Goal: Task Accomplishment & Management: Complete application form

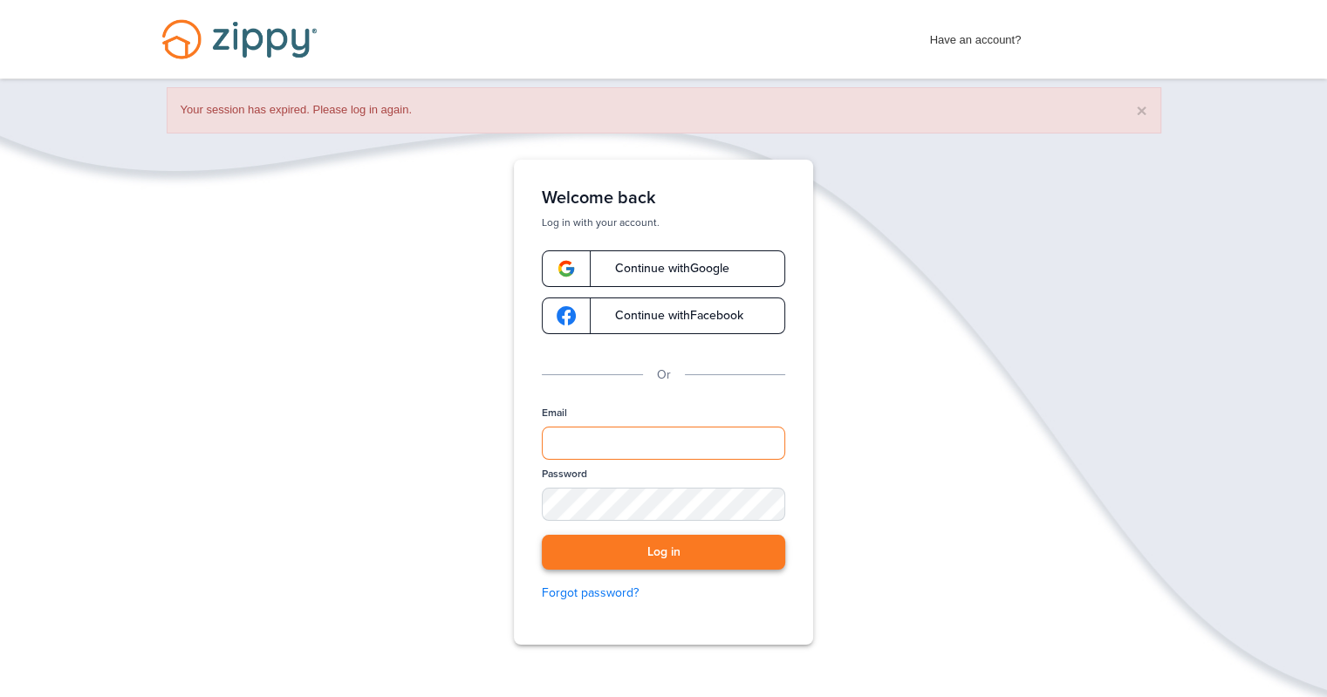
type input "**********"
click at [689, 565] on button "Log in" at bounding box center [663, 553] width 243 height 36
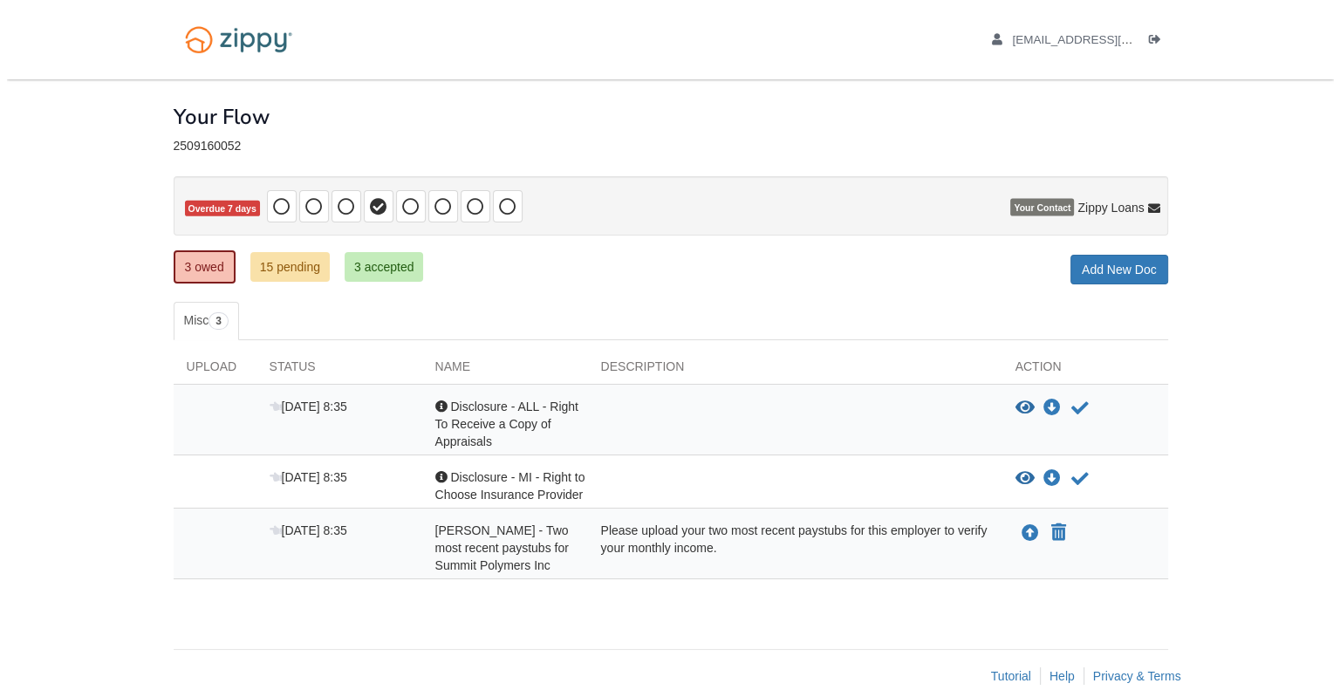
scroll to position [19, 0]
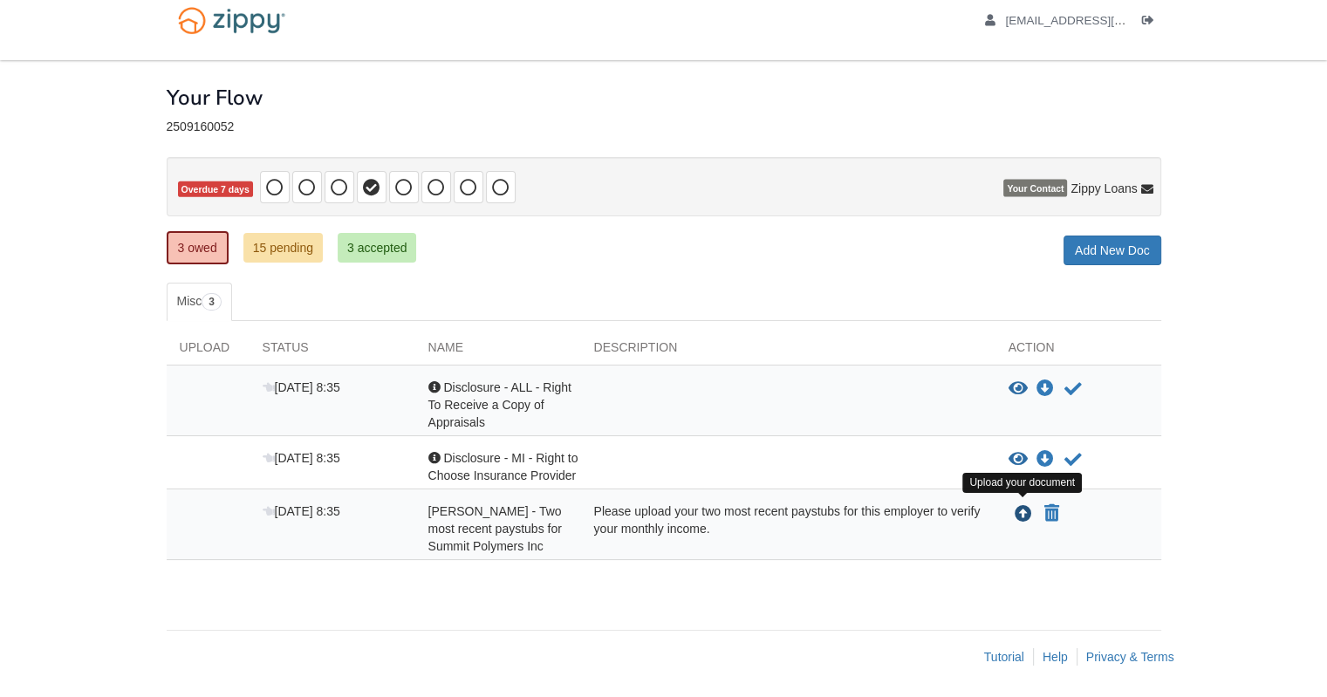
click at [1024, 511] on icon "Upload Tad Lindman - Two most recent paystubs for Summit Polymers Inc" at bounding box center [1023, 514] width 17 height 17
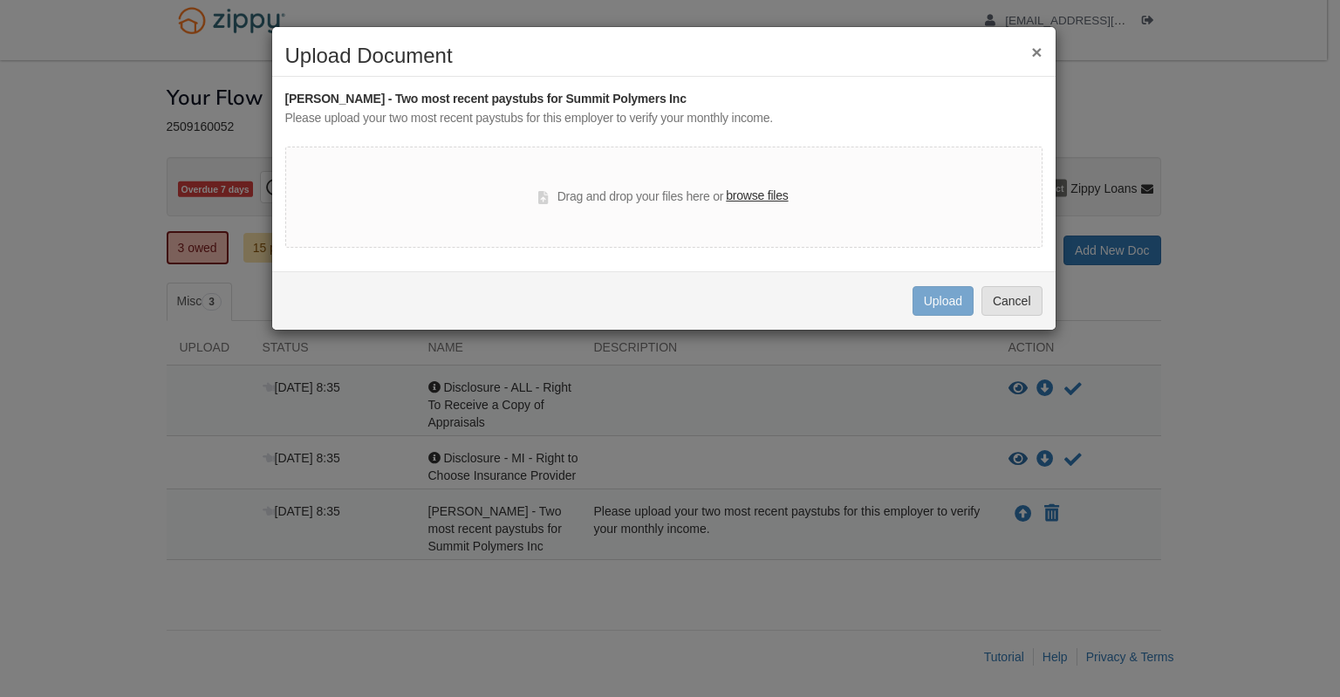
click at [761, 193] on label "browse files" at bounding box center [757, 196] width 62 height 19
click at [0, 0] on input "browse files" at bounding box center [0, 0] width 0 height 0
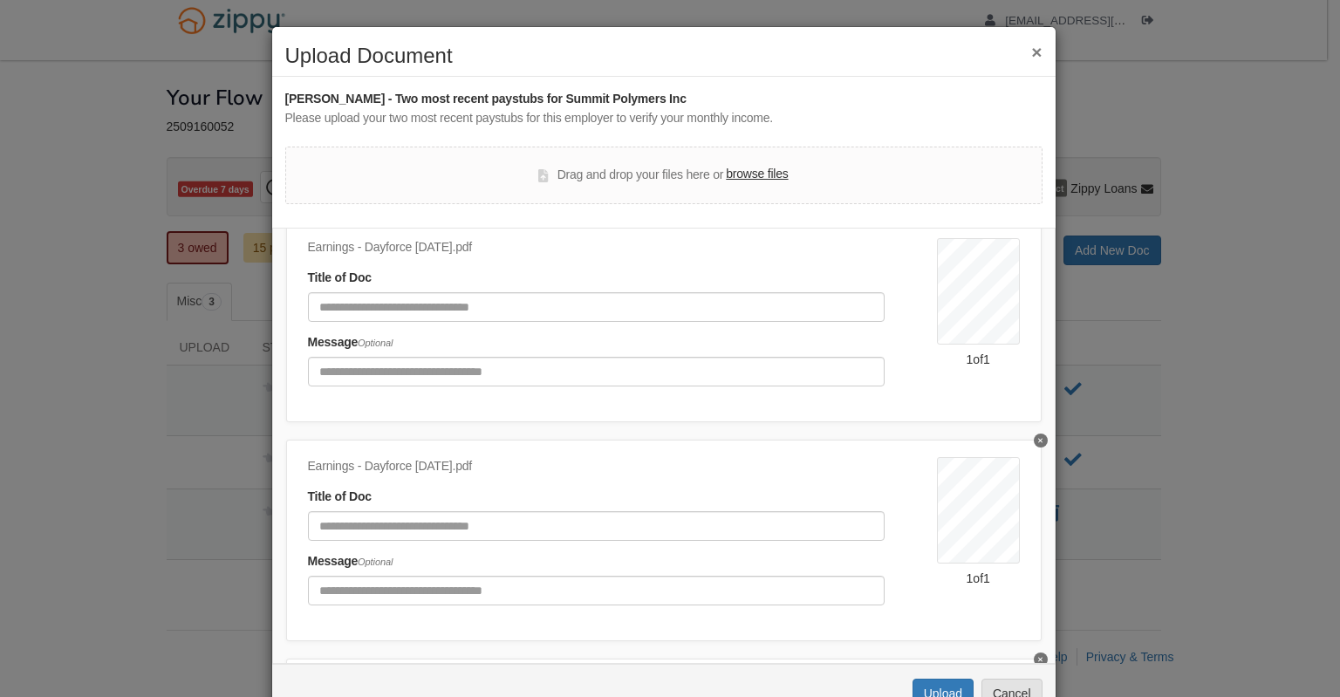
scroll to position [66, 0]
click at [1031, 51] on button "×" at bounding box center [1036, 52] width 10 height 18
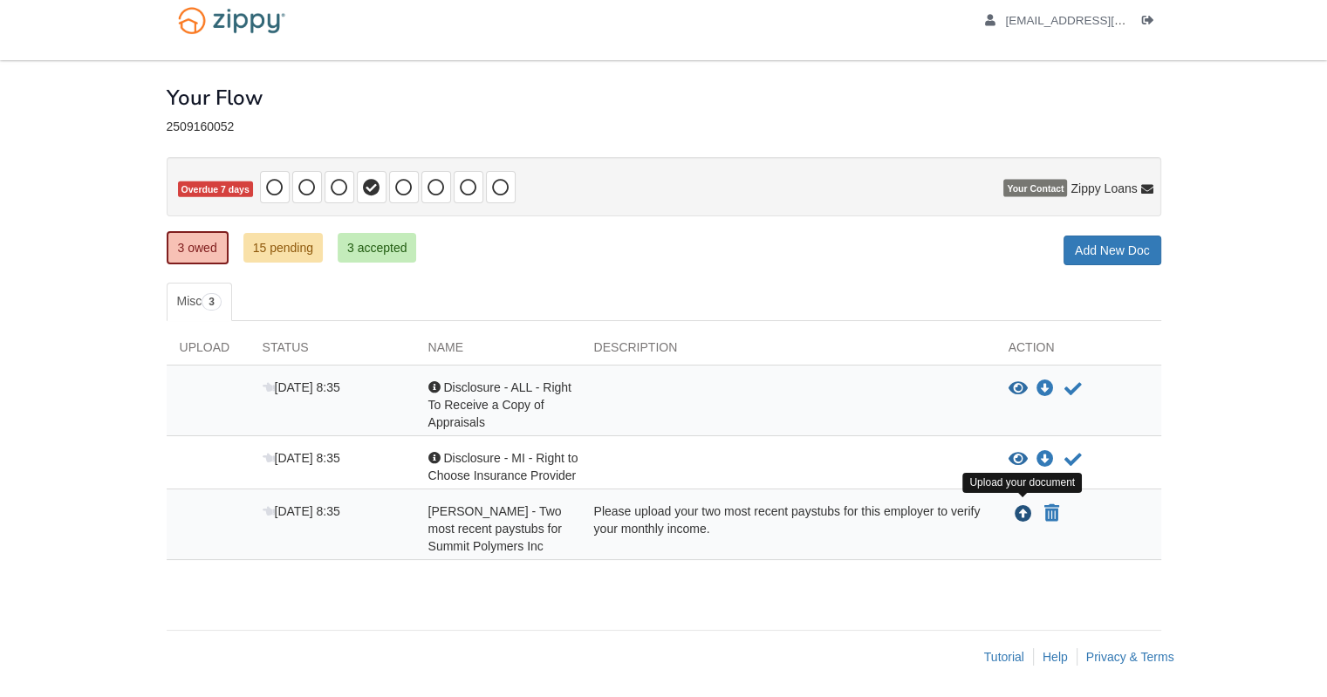
click at [1020, 506] on icon "Upload Tad Lindman - Two most recent paystubs for Summit Polymers Inc" at bounding box center [1023, 514] width 17 height 17
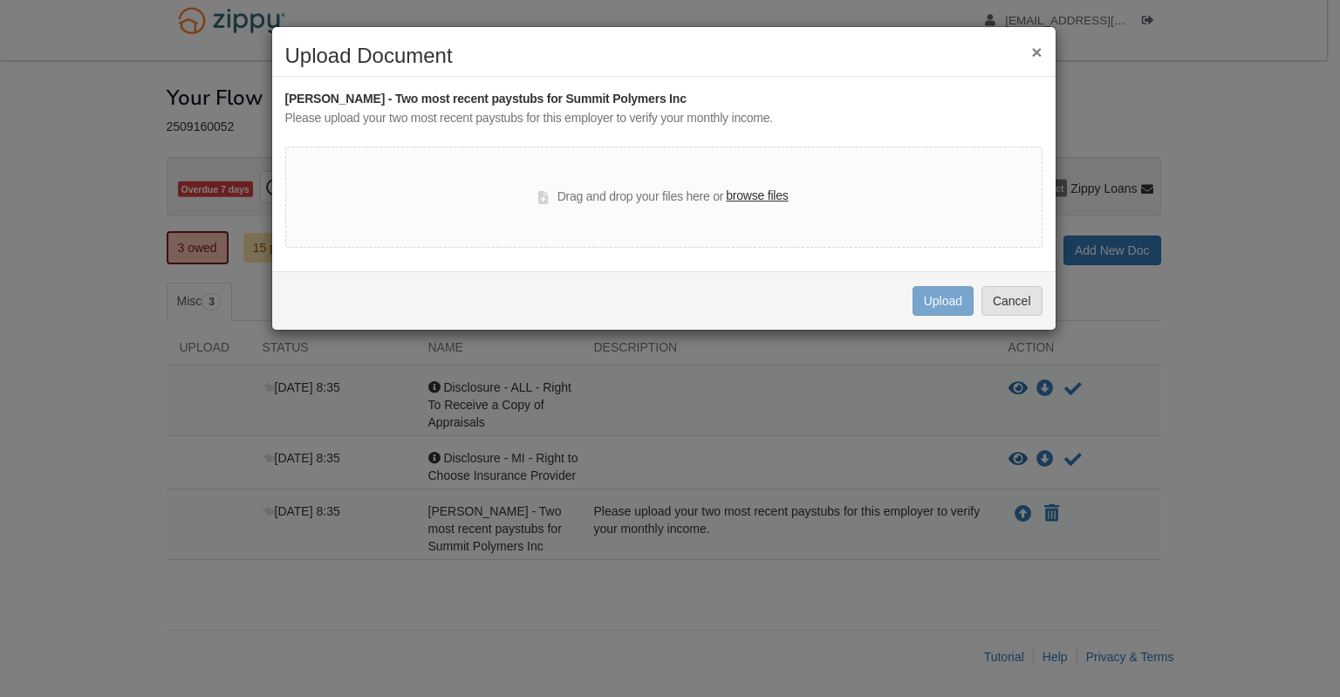
click at [747, 192] on label "browse files" at bounding box center [757, 196] width 62 height 19
click at [0, 0] on input "browse files" at bounding box center [0, 0] width 0 height 0
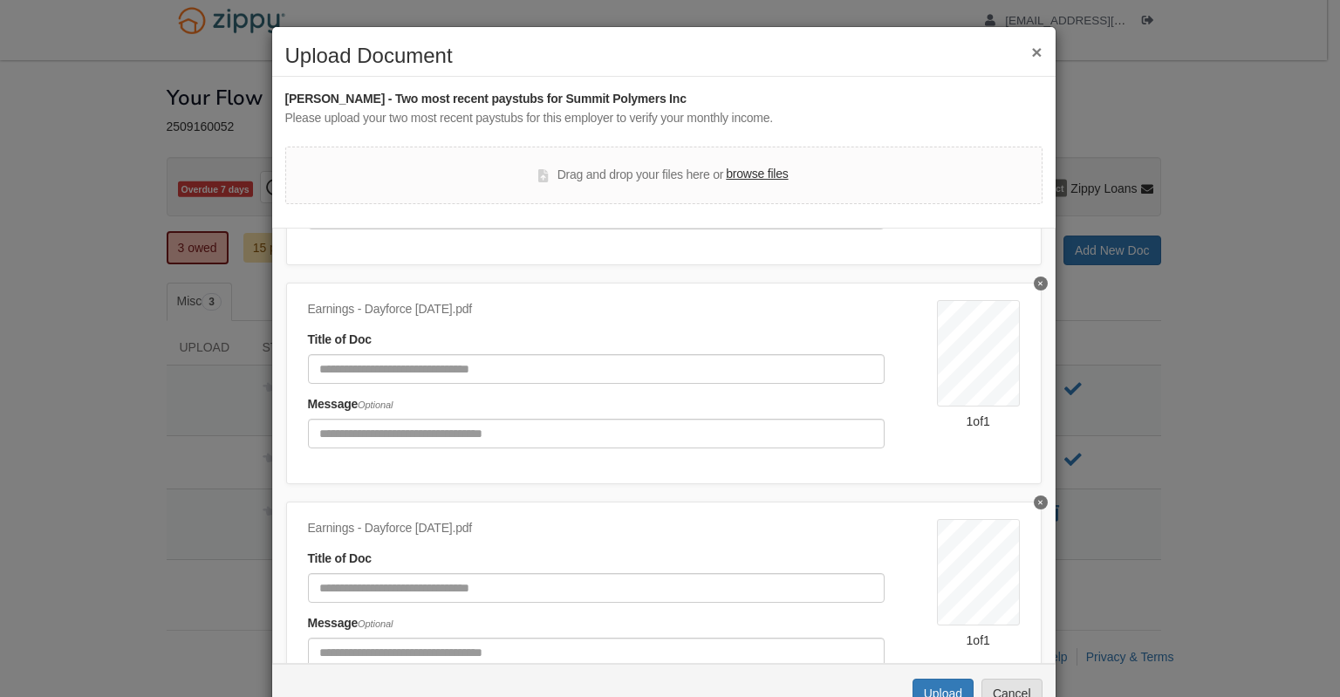
scroll to position [0, 0]
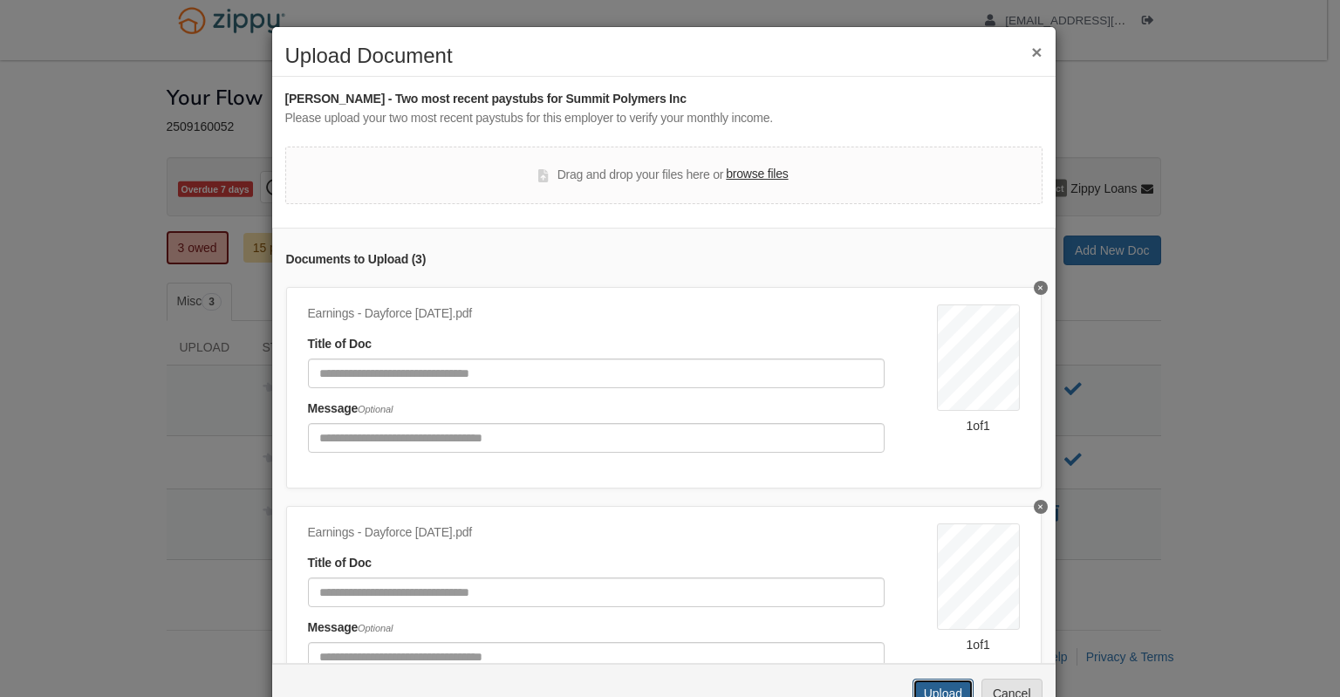
click at [931, 688] on button "Upload" at bounding box center [943, 694] width 61 height 30
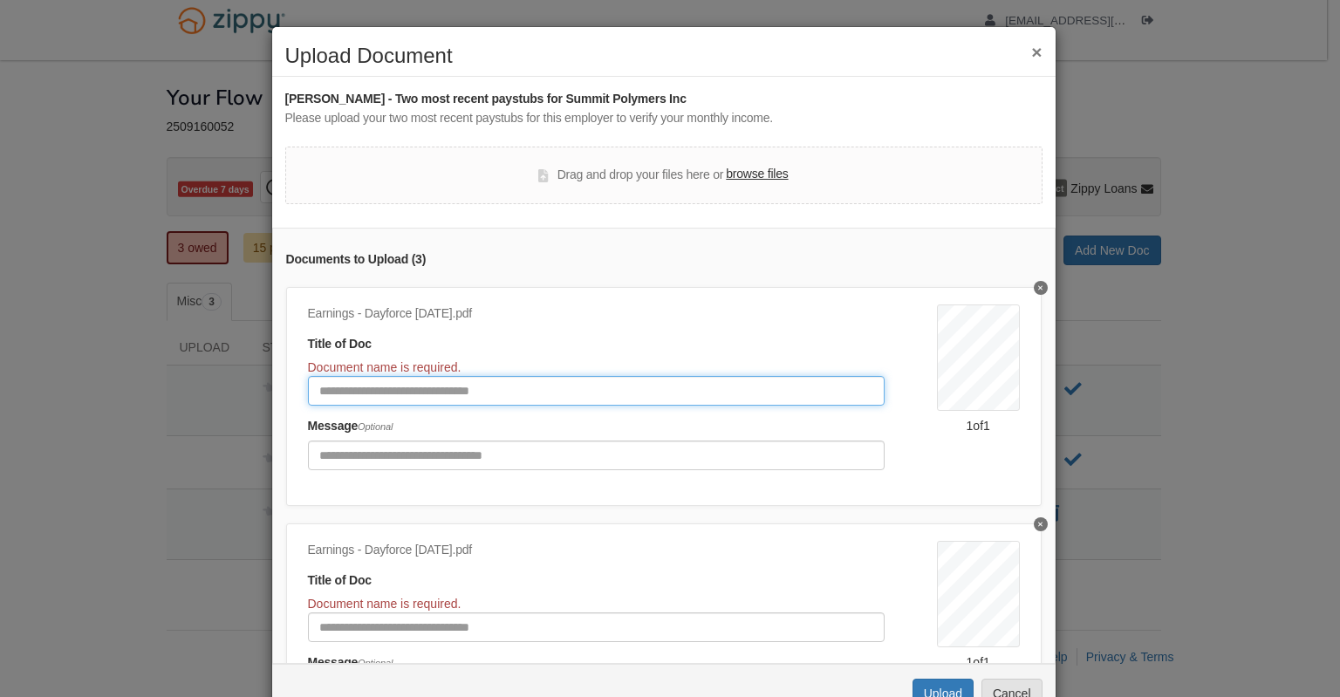
click at [310, 379] on input "Document Title" at bounding box center [596, 391] width 577 height 30
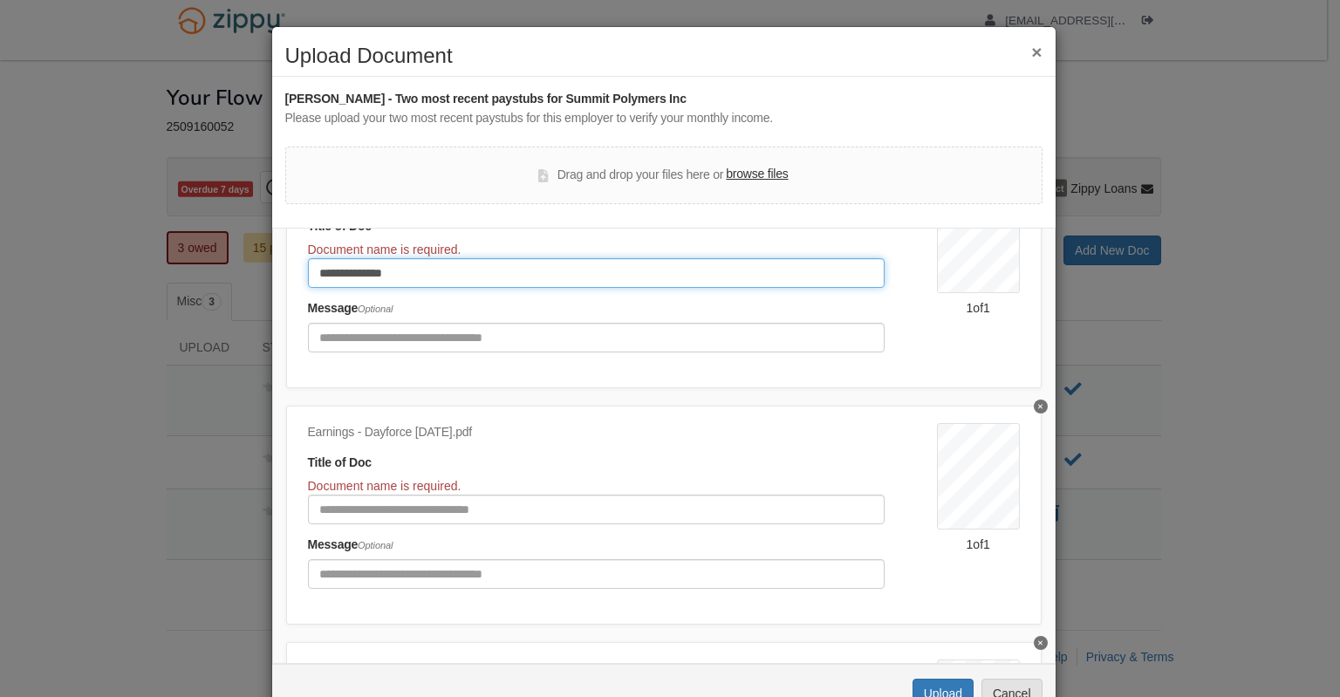
scroll to position [120, 0]
type input "**********"
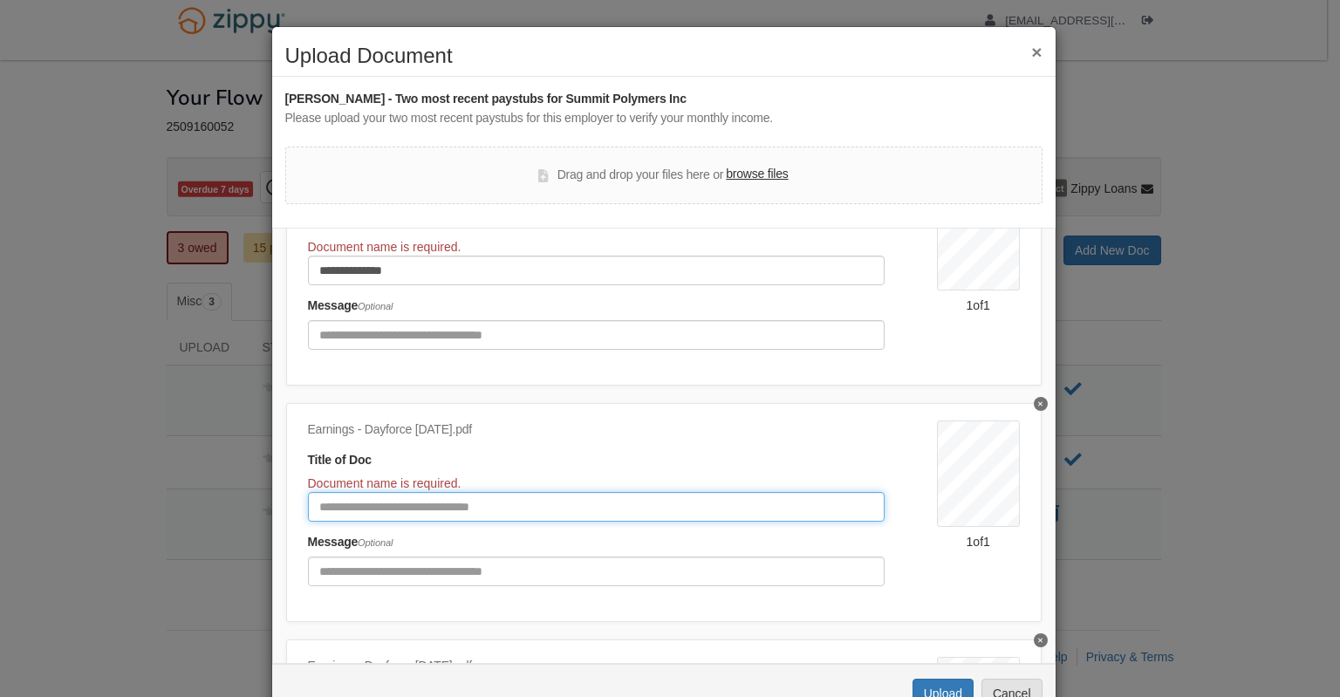
click at [339, 502] on input "Document Title" at bounding box center [596, 507] width 577 height 30
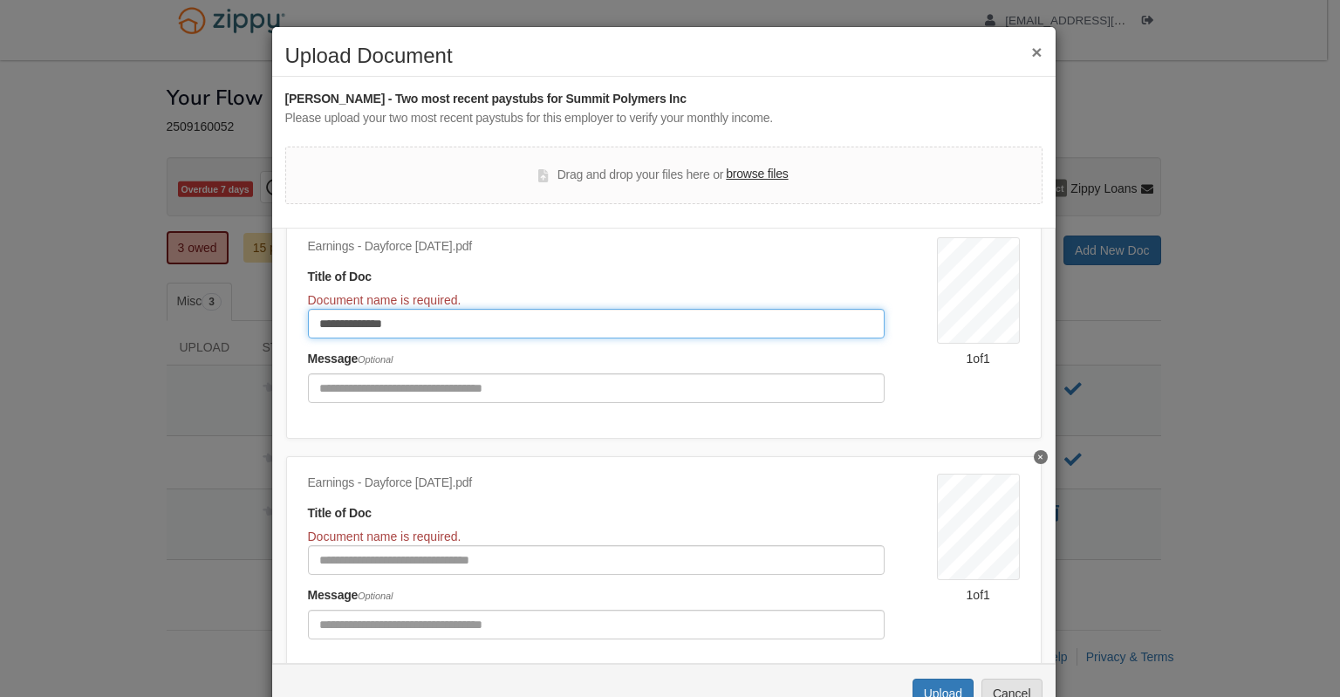
scroll to position [307, 0]
type input "**********"
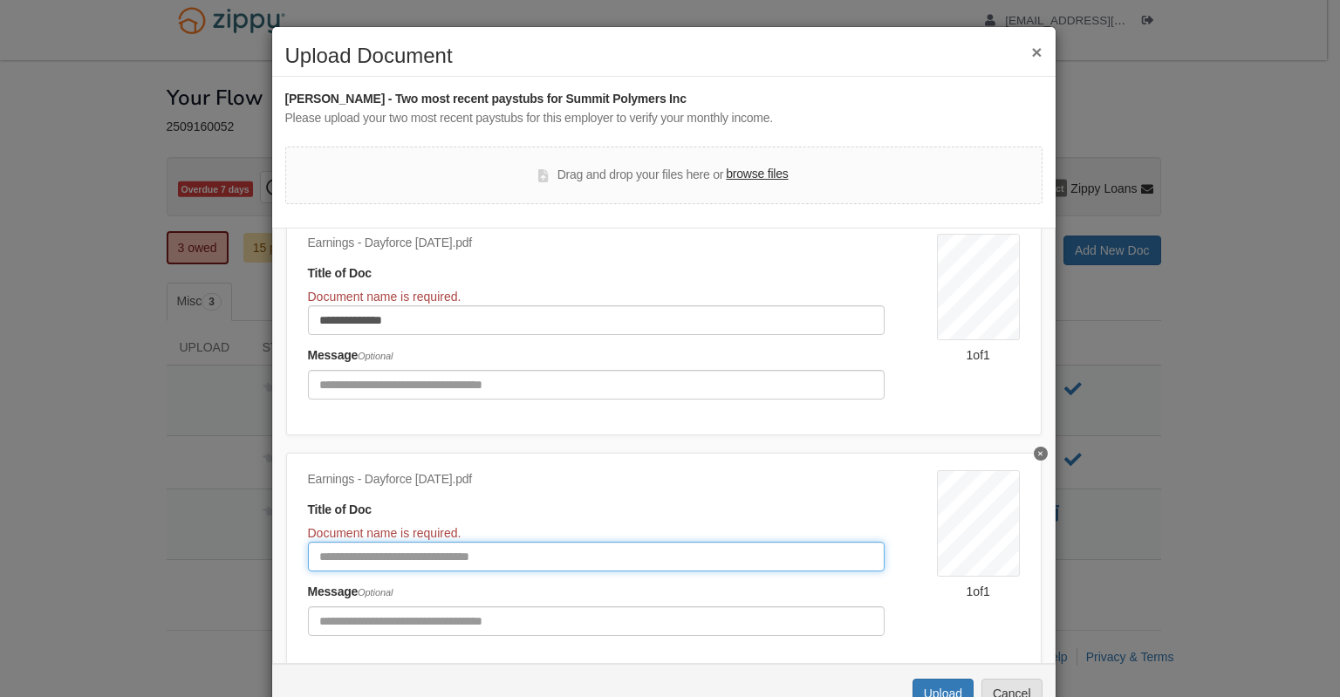
click at [351, 542] on input "Document Title" at bounding box center [596, 557] width 577 height 30
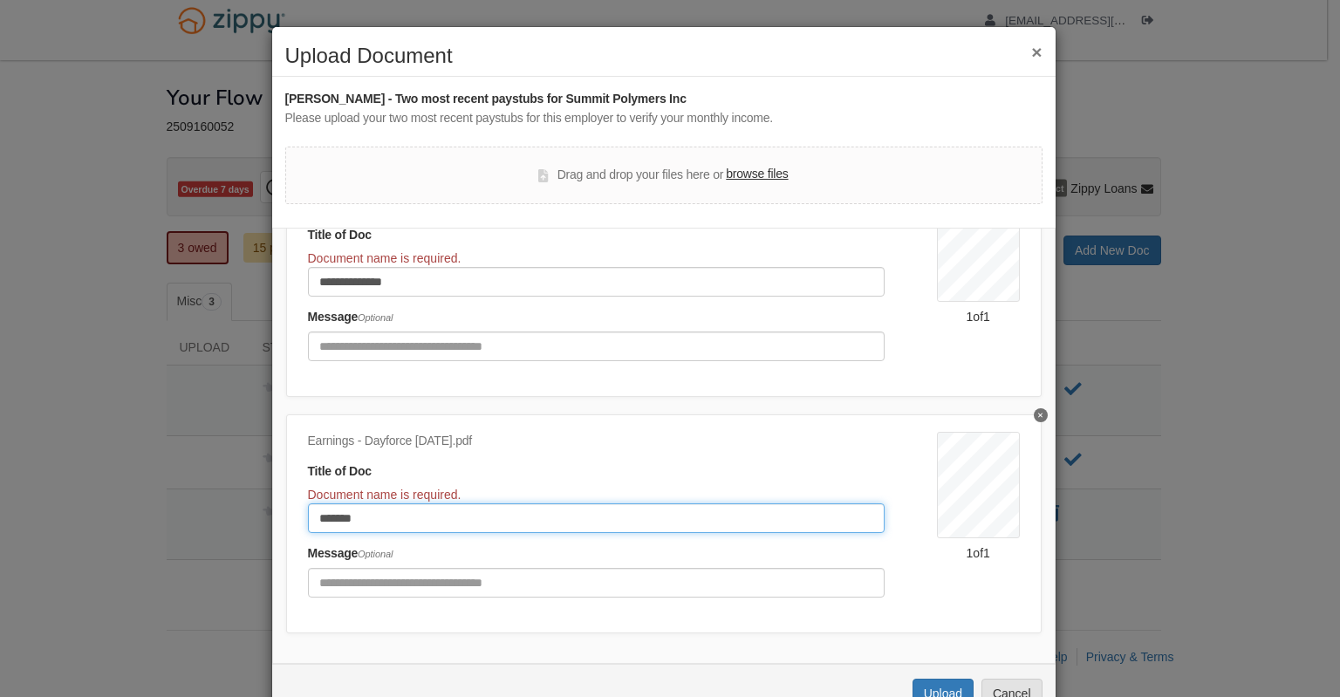
scroll to position [367, 0]
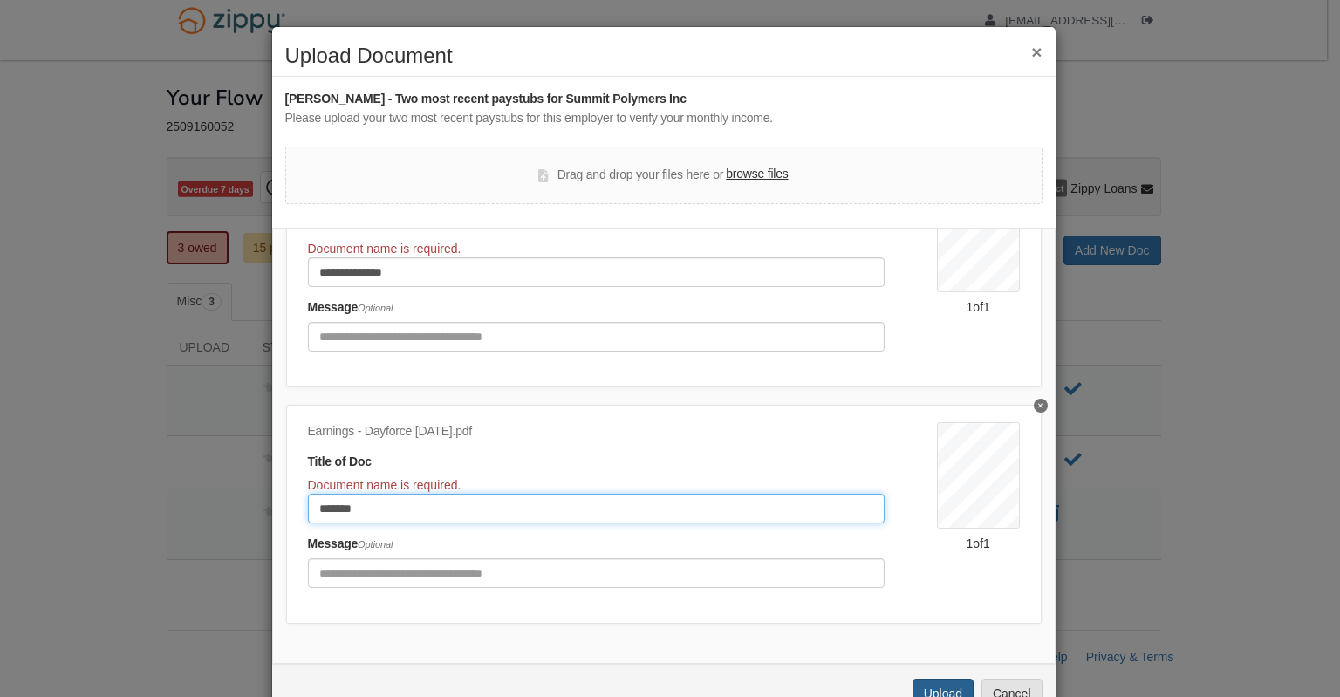
type input "*******"
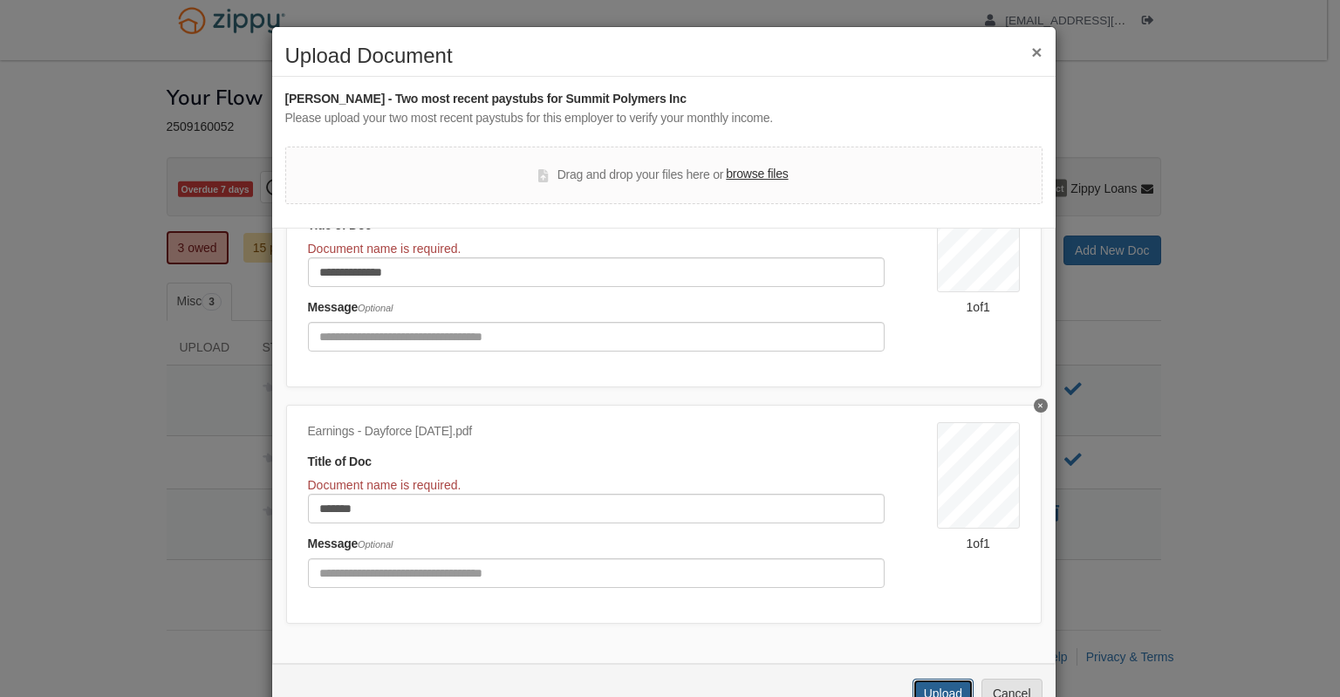
click at [920, 684] on button "Upload" at bounding box center [943, 694] width 61 height 30
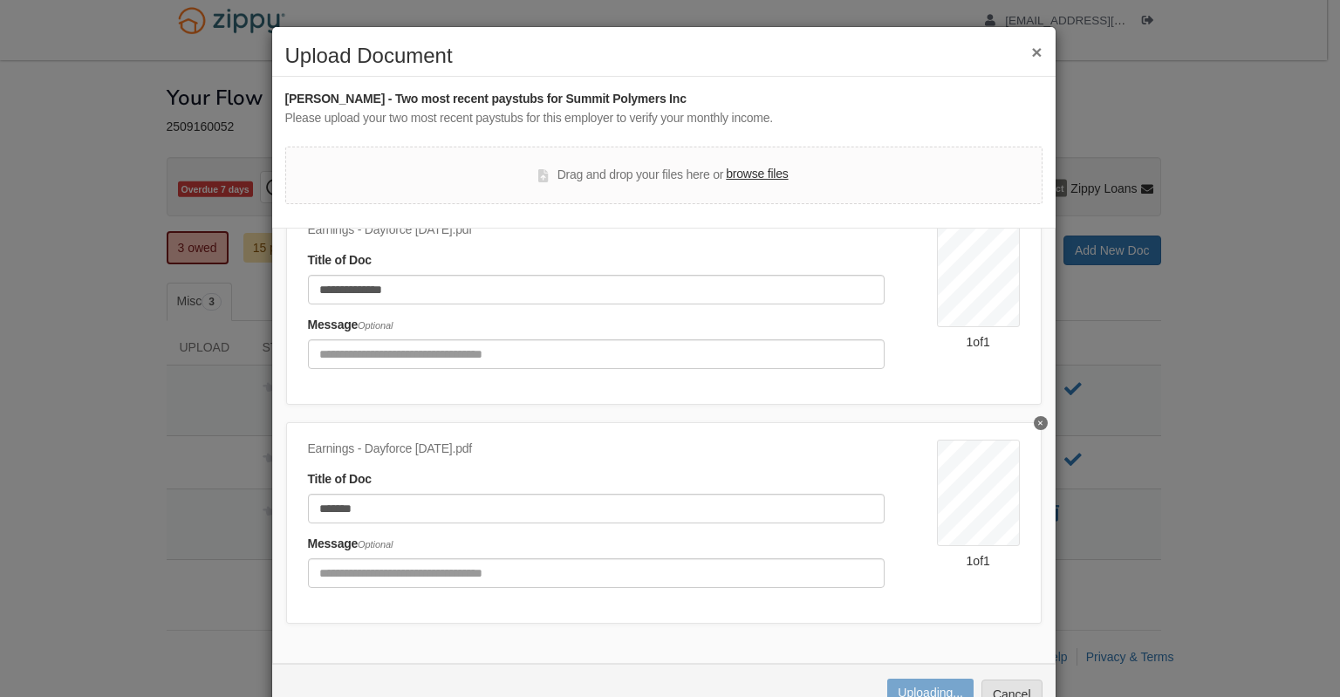
scroll to position [314, 0]
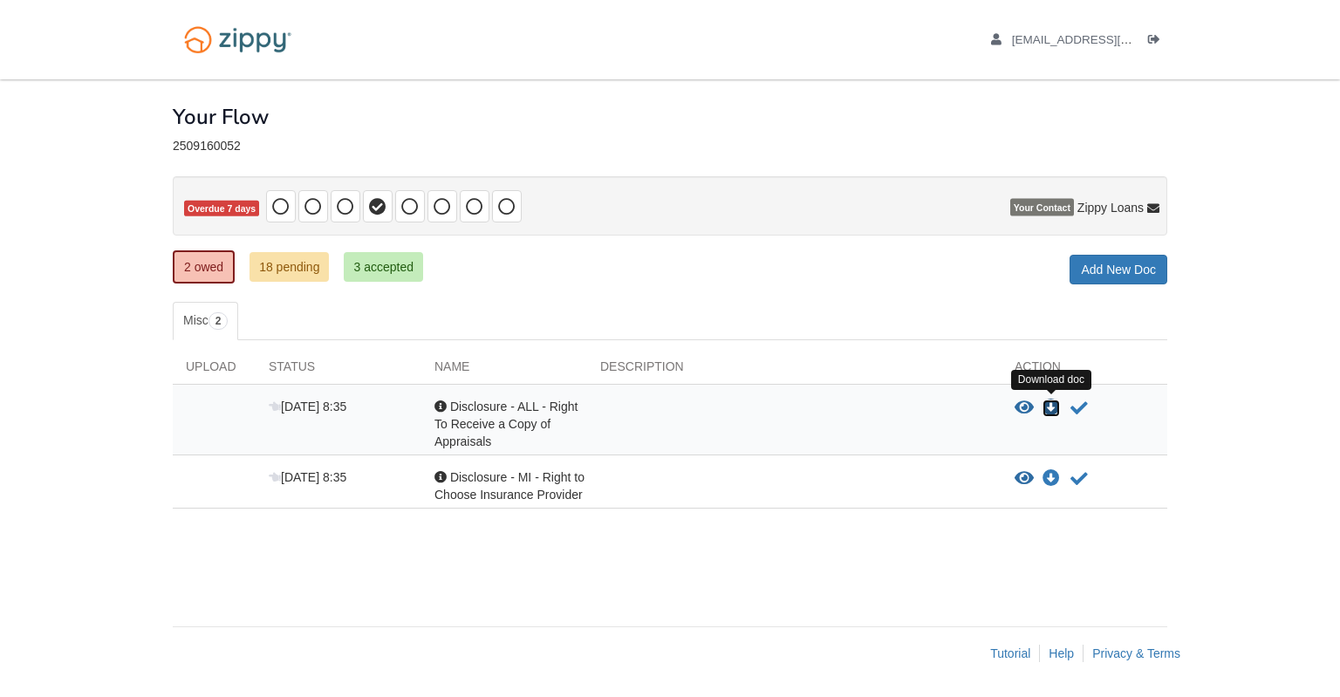
click at [1050, 405] on icon "Download Disclosure - ALL - Right To Receive a Copy of Appraisals" at bounding box center [1051, 408] width 17 height 17
click at [1052, 471] on icon "Download Disclosure - MI - Right to Choose Insurance Provider" at bounding box center [1051, 478] width 17 height 17
click at [1085, 408] on icon "Acknowledge receipt of document" at bounding box center [1079, 408] width 17 height 17
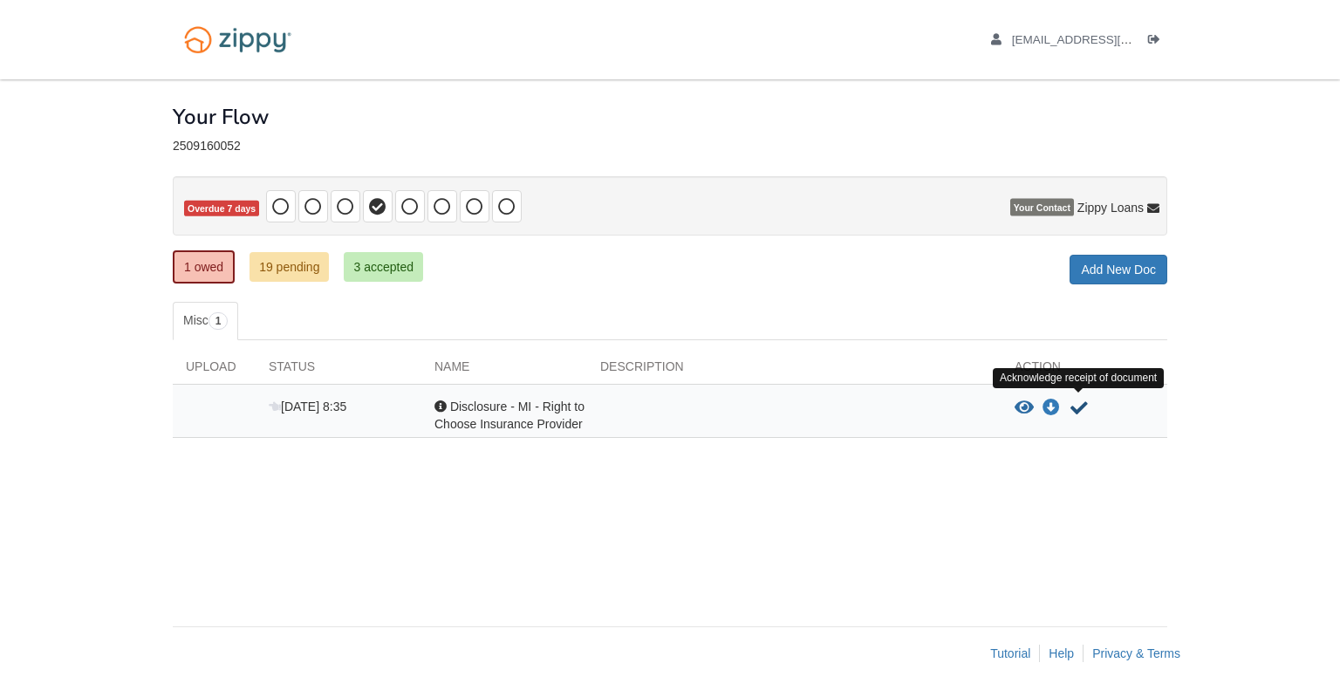
click at [1082, 408] on icon "Acknowledge receipt of document" at bounding box center [1079, 408] width 17 height 17
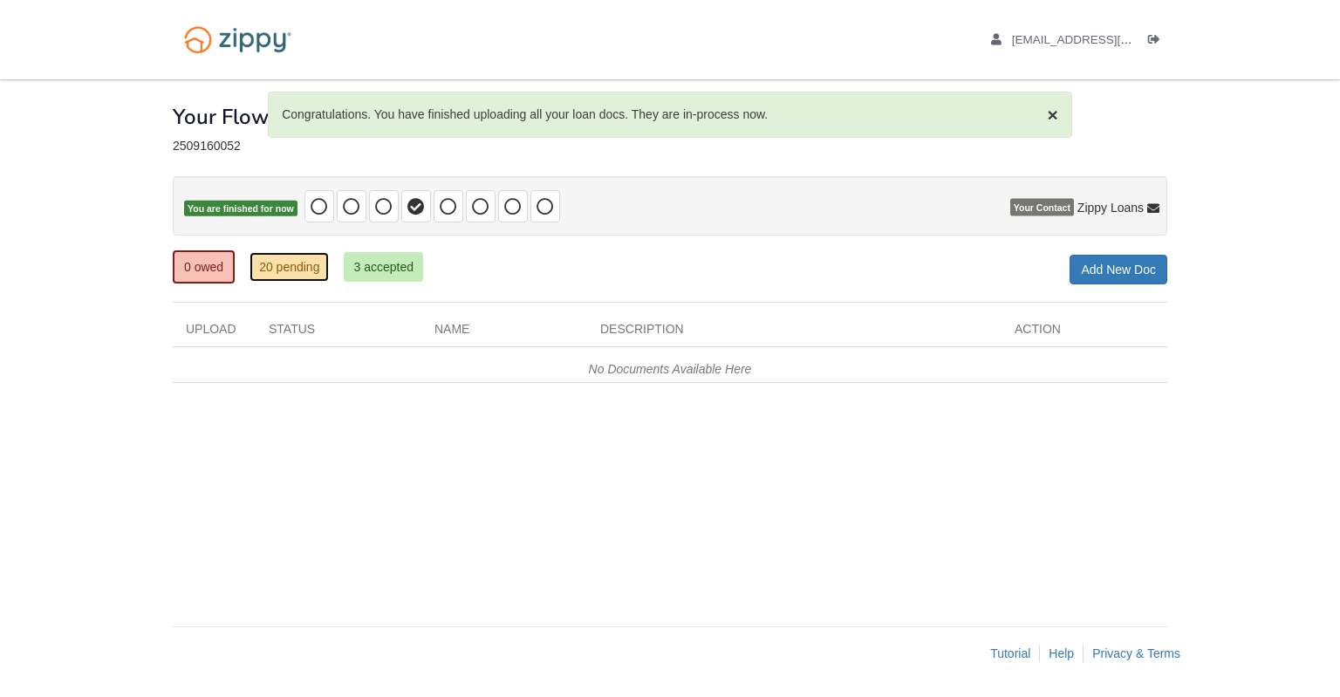
click at [268, 264] on link "20 pending" at bounding box center [289, 267] width 79 height 30
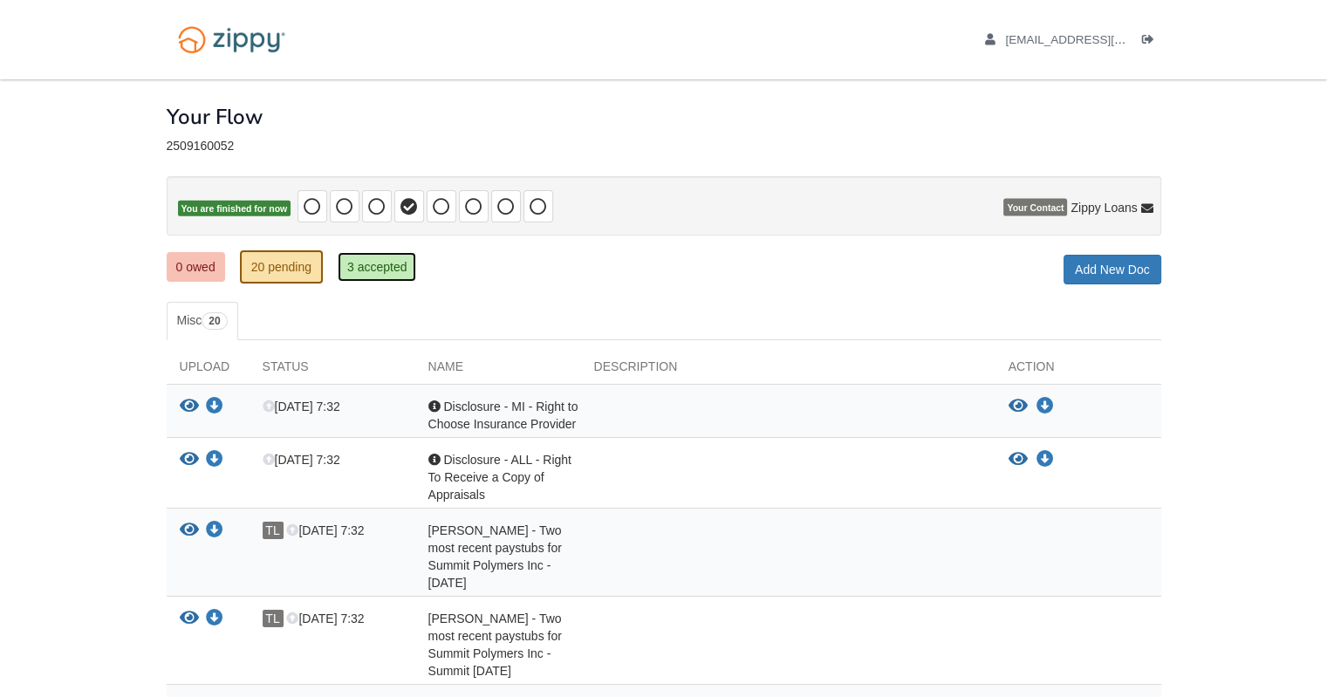
click at [367, 262] on link "3 accepted" at bounding box center [377, 267] width 79 height 30
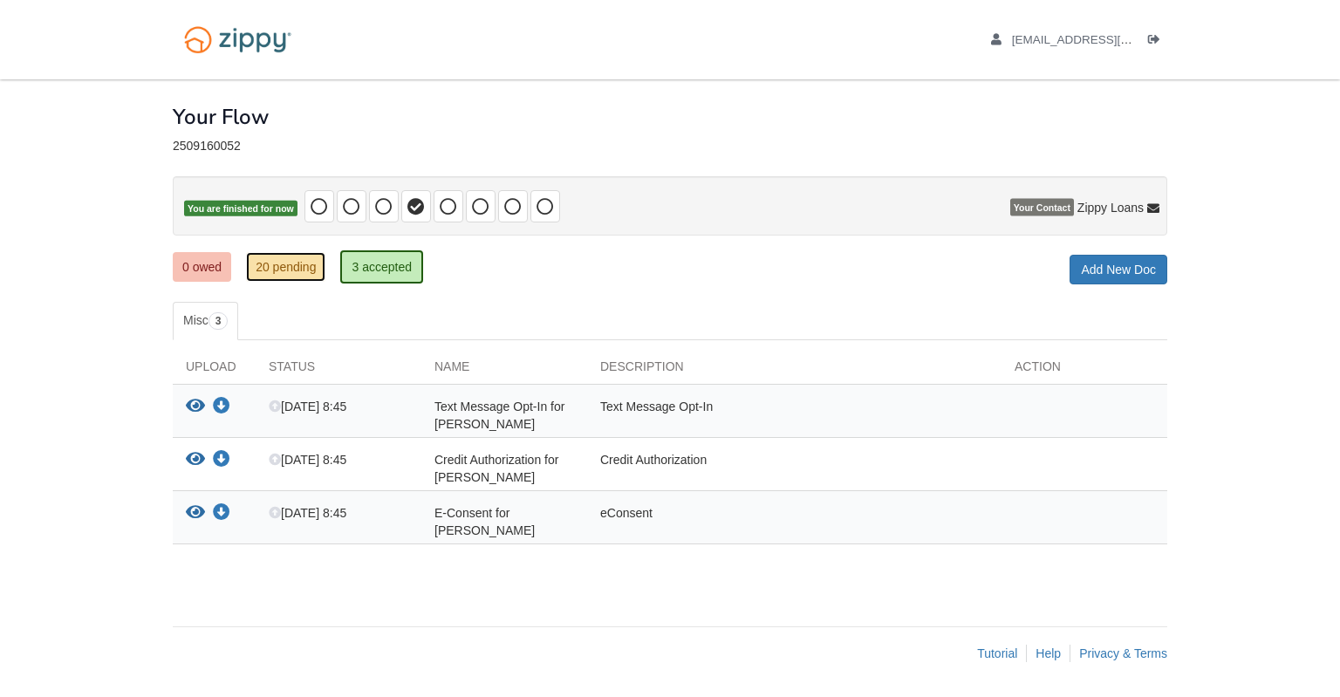
click at [301, 265] on link "20 pending" at bounding box center [285, 267] width 79 height 30
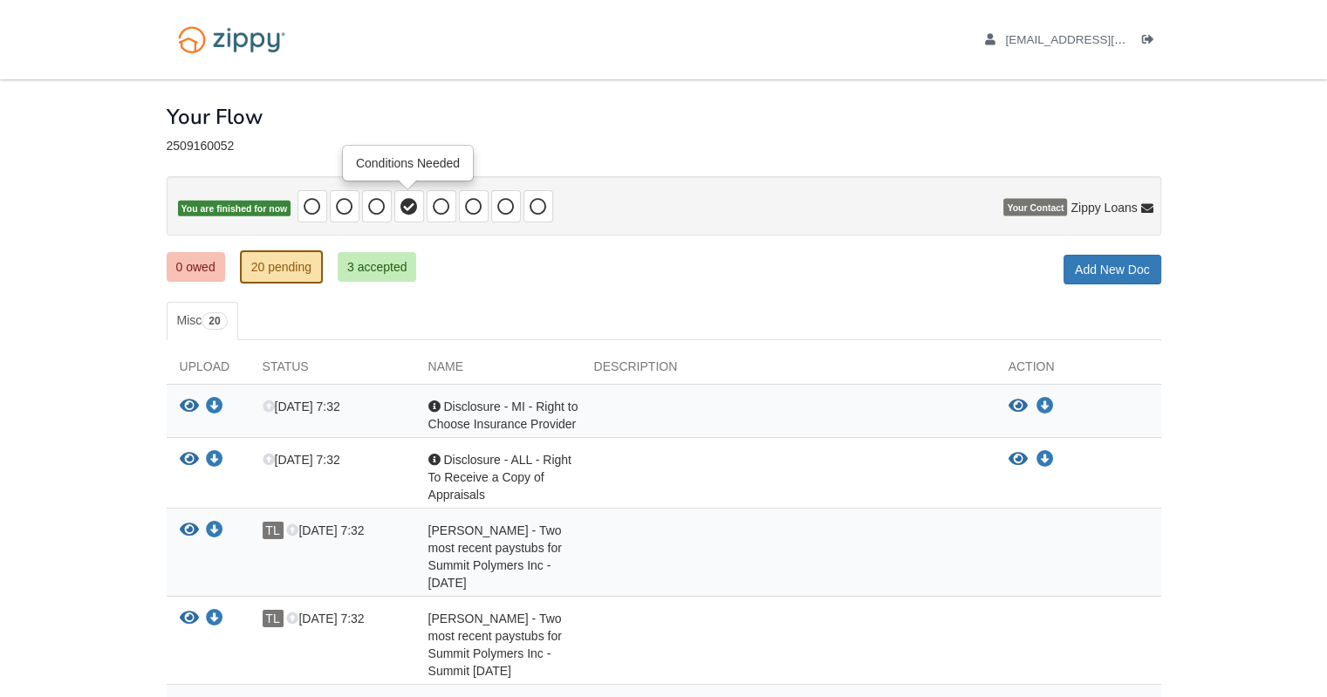
click at [411, 214] on icon at bounding box center [409, 206] width 17 height 17
click at [380, 208] on icon at bounding box center [376, 206] width 17 height 17
